Goal: Find specific page/section: Find specific page/section

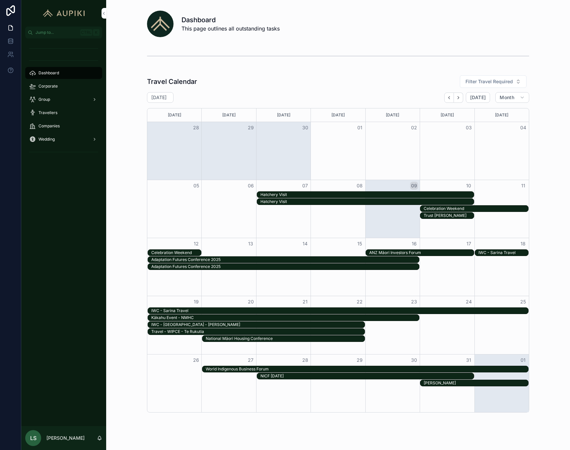
click at [287, 192] on div "Hatchery Visit" at bounding box center [366, 194] width 213 height 5
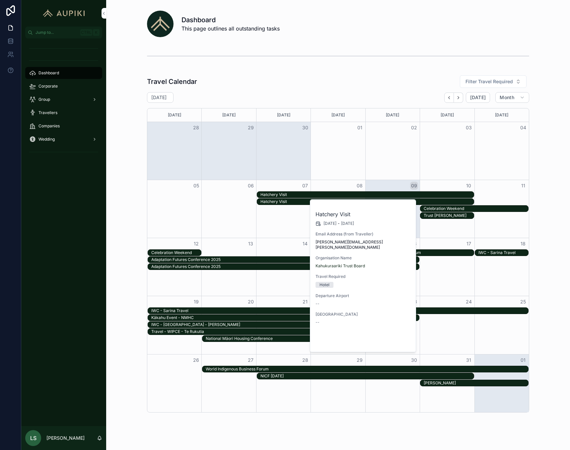
click at [392, 336] on button "Open" at bounding box center [397, 341] width 29 height 11
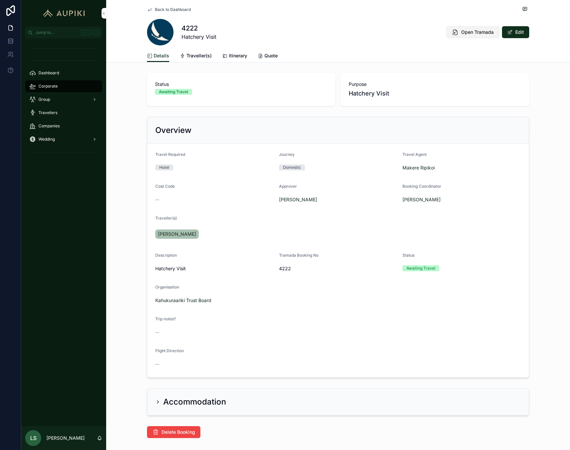
click at [467, 32] on span "Open Tramada" at bounding box center [477, 32] width 33 height 7
click at [164, 10] on span "Back to Dashboard" at bounding box center [173, 9] width 36 height 5
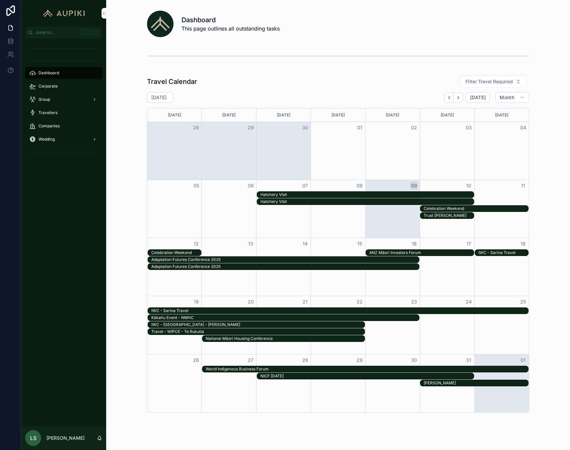
click at [270, 199] on div "Hatchery Visit" at bounding box center [366, 201] width 213 height 5
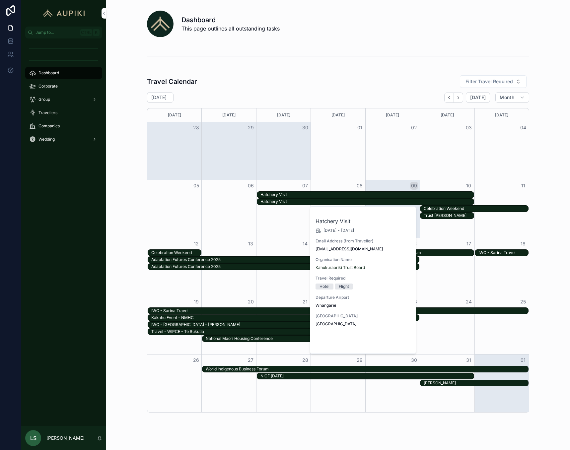
click at [391, 342] on span "Open" at bounding box center [393, 343] width 12 height 6
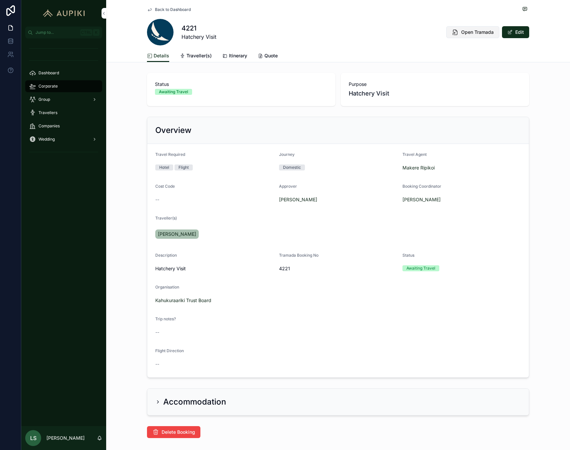
click at [474, 28] on button "Open Tramada" at bounding box center [472, 32] width 53 height 12
click at [104, 12] on icon "scrollable content" at bounding box center [103, 13] width 1 height 2
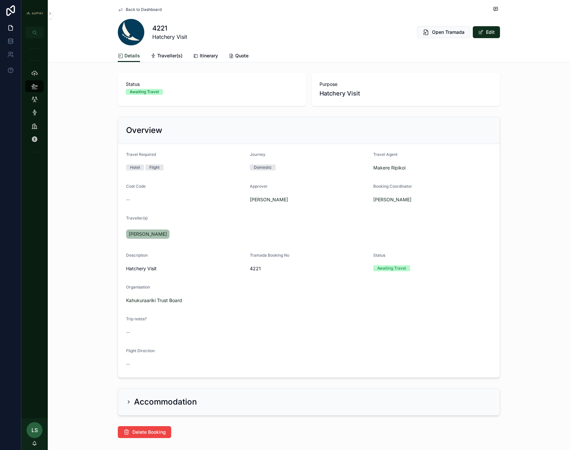
click at [140, 11] on span "Back to Dashboard" at bounding box center [144, 9] width 36 height 5
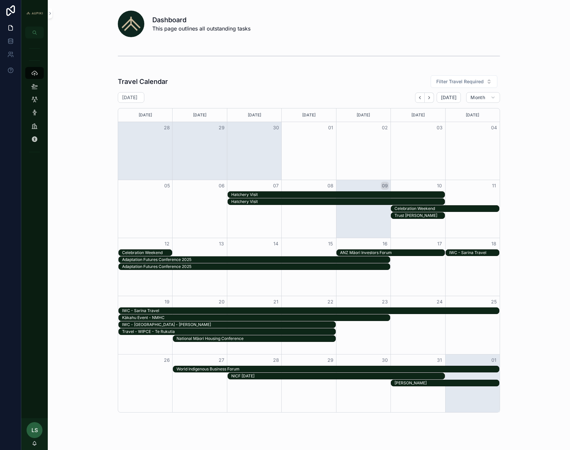
click at [283, 202] on div "Hatchery Visit" at bounding box center [337, 201] width 213 height 5
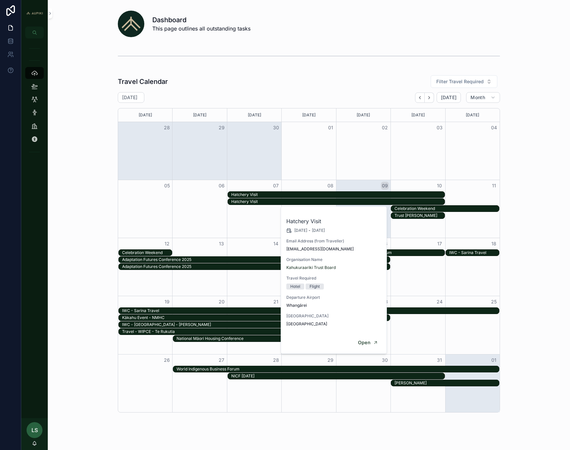
click at [285, 195] on div "Hatchery Visit" at bounding box center [337, 194] width 213 height 5
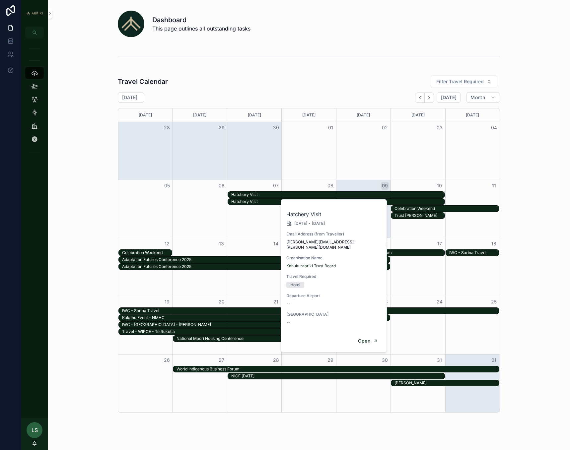
click at [285, 195] on div "Hatchery Visit" at bounding box center [337, 194] width 213 height 5
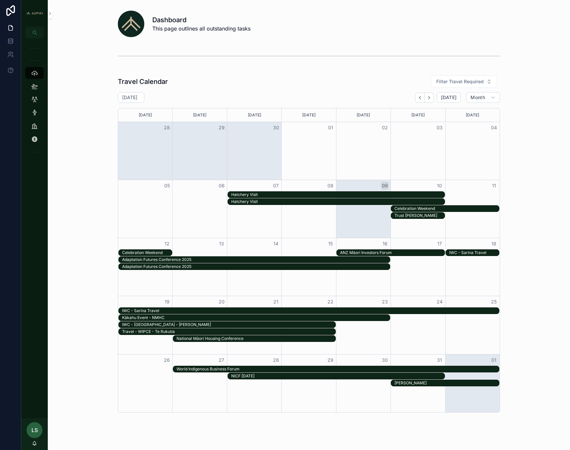
click at [285, 195] on div "Hatchery Visit" at bounding box center [337, 194] width 213 height 5
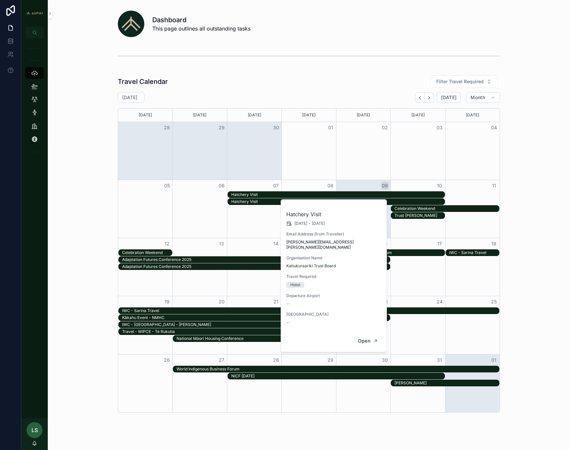
click at [285, 195] on div "Hatchery Visit" at bounding box center [337, 194] width 213 height 5
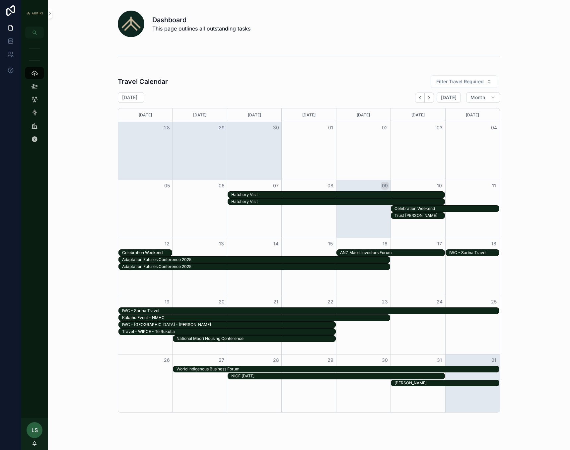
click at [329, 196] on div "Hatchery Visit" at bounding box center [337, 194] width 213 height 5
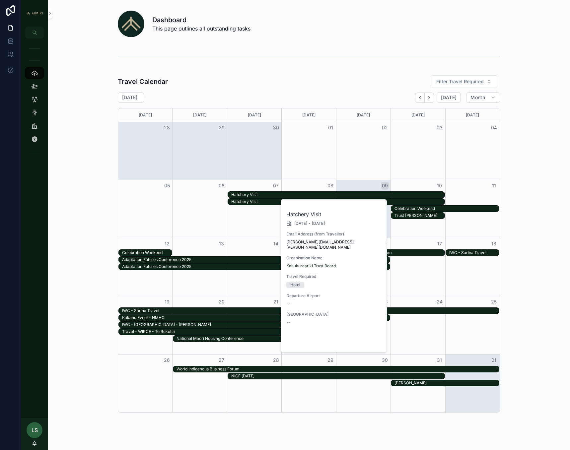
click at [372, 336] on button "Open" at bounding box center [368, 341] width 29 height 11
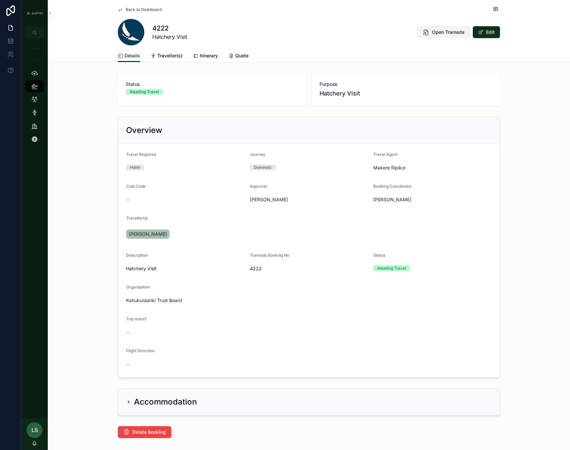
click at [447, 32] on span "Open Tramada" at bounding box center [448, 32] width 33 height 7
